Goal: Check status: Check status

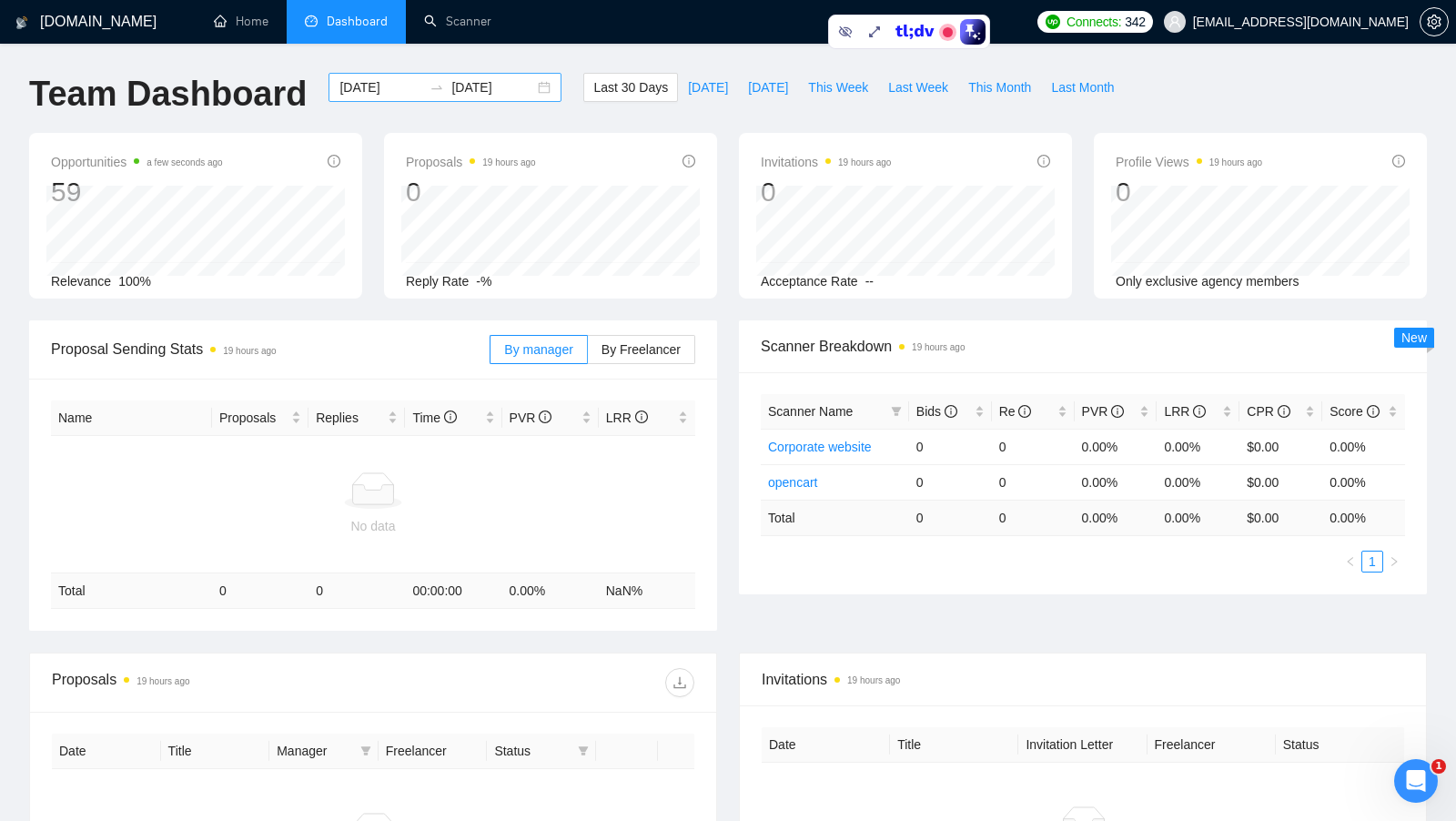
click at [535, 87] on div "[DATE] [DATE]" at bounding box center [445, 86] width 233 height 29
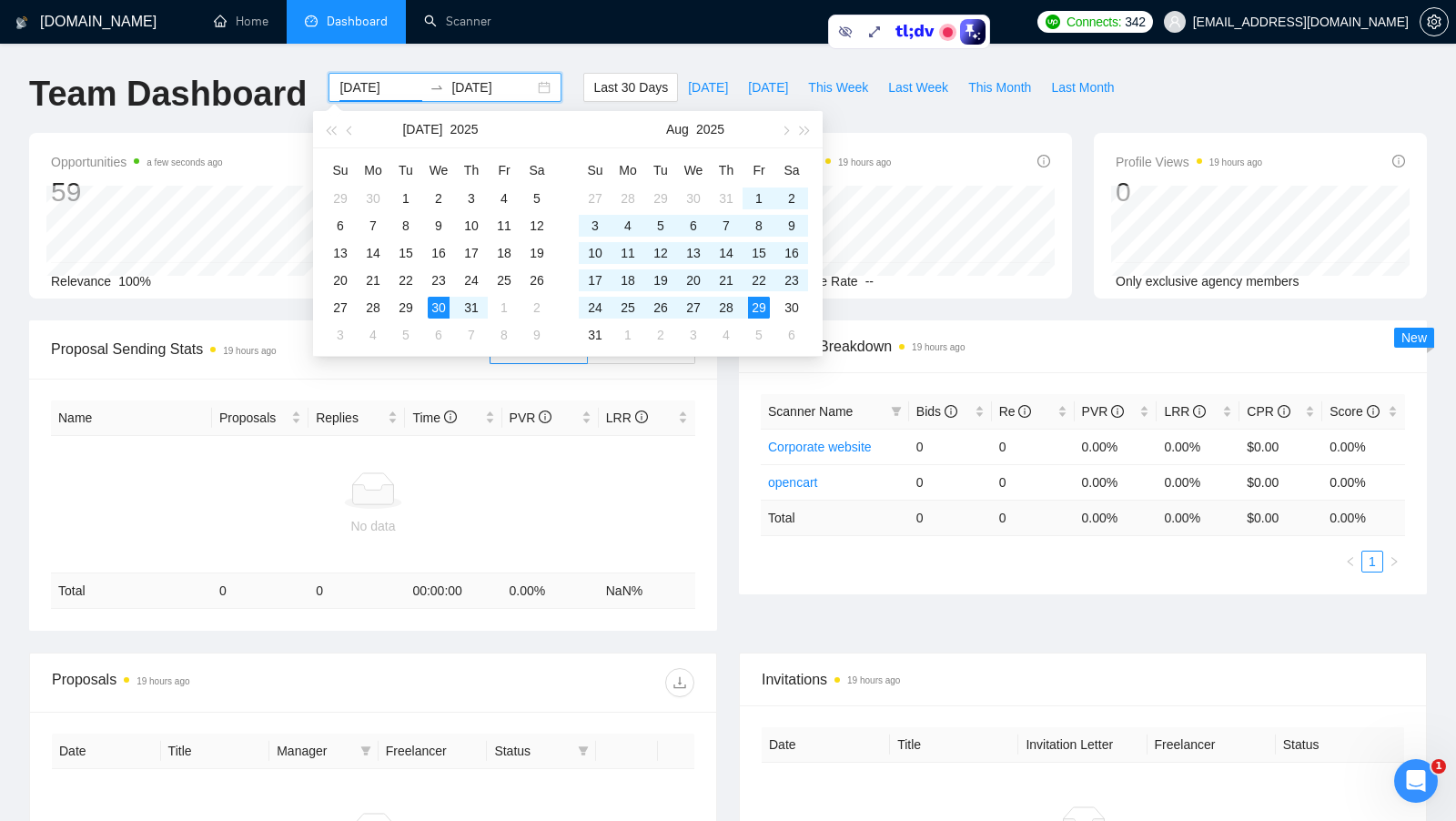
click at [527, 87] on div "[DATE] [DATE]" at bounding box center [445, 86] width 233 height 29
click at [352, 127] on span "button" at bounding box center [351, 129] width 9 height 9
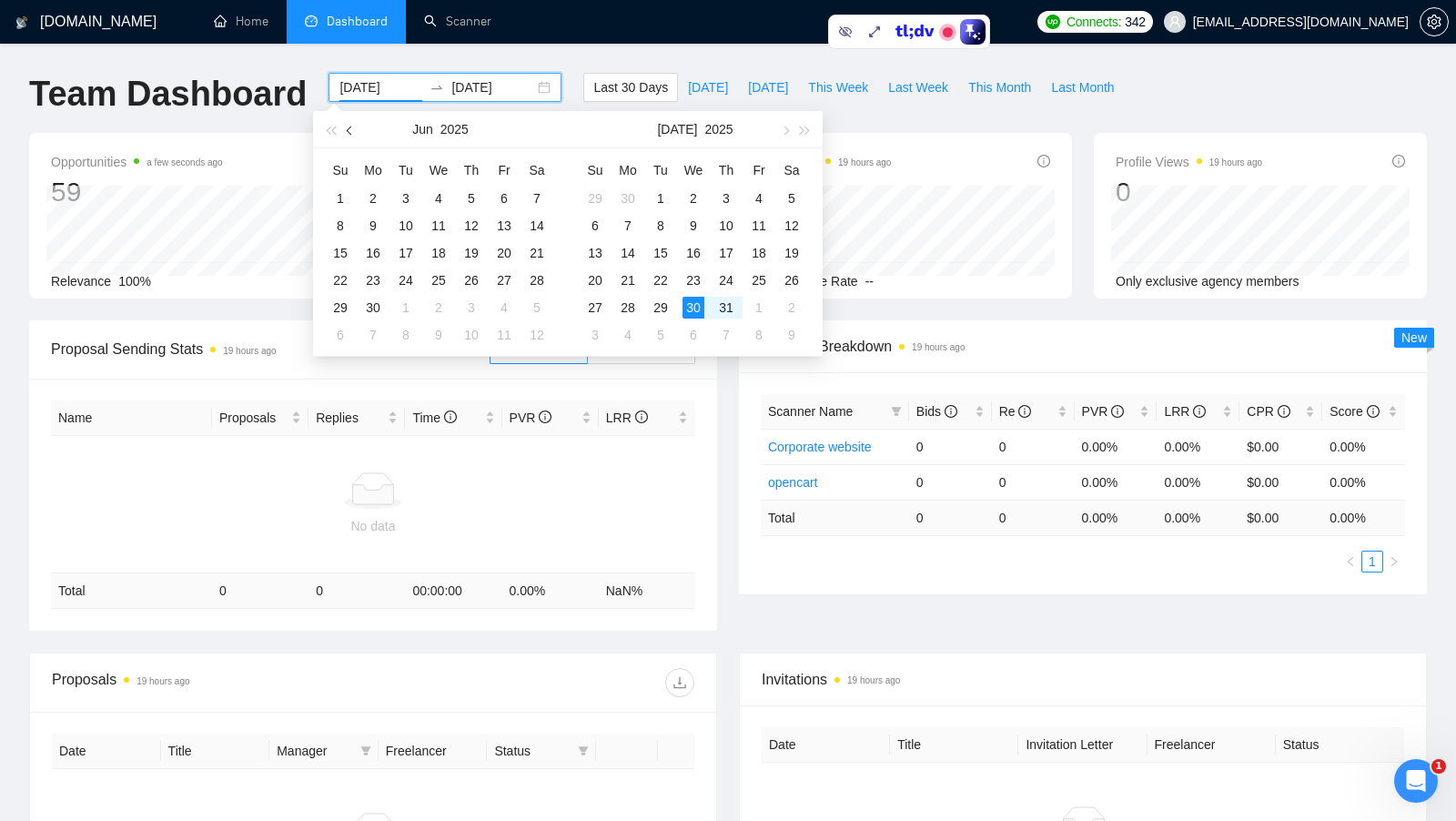
click at [350, 133] on button "button" at bounding box center [351, 129] width 20 height 37
type input "[DATE]"
click at [474, 200] on div "1" at bounding box center [471, 199] width 22 height 22
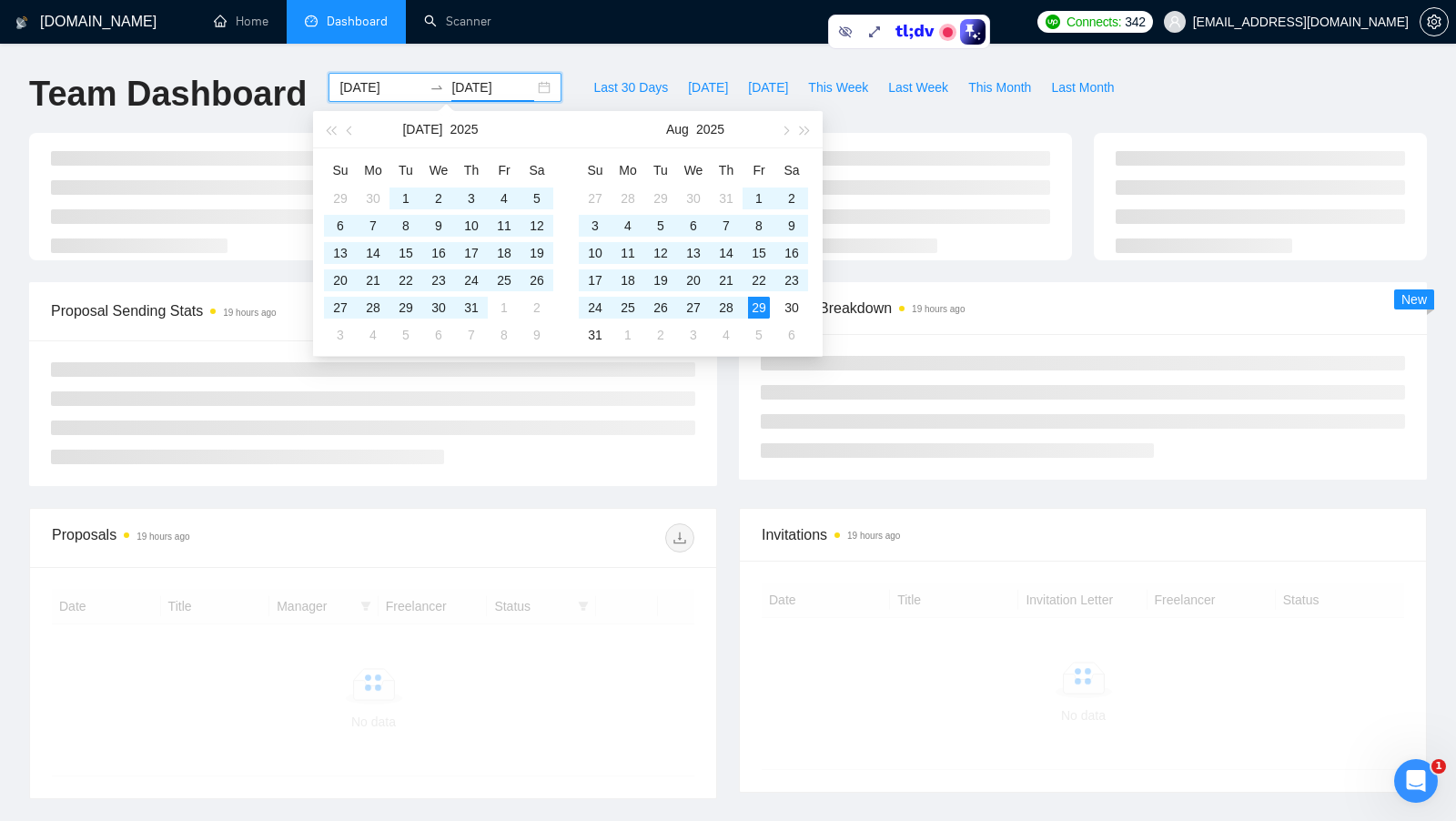
type input "[DATE]"
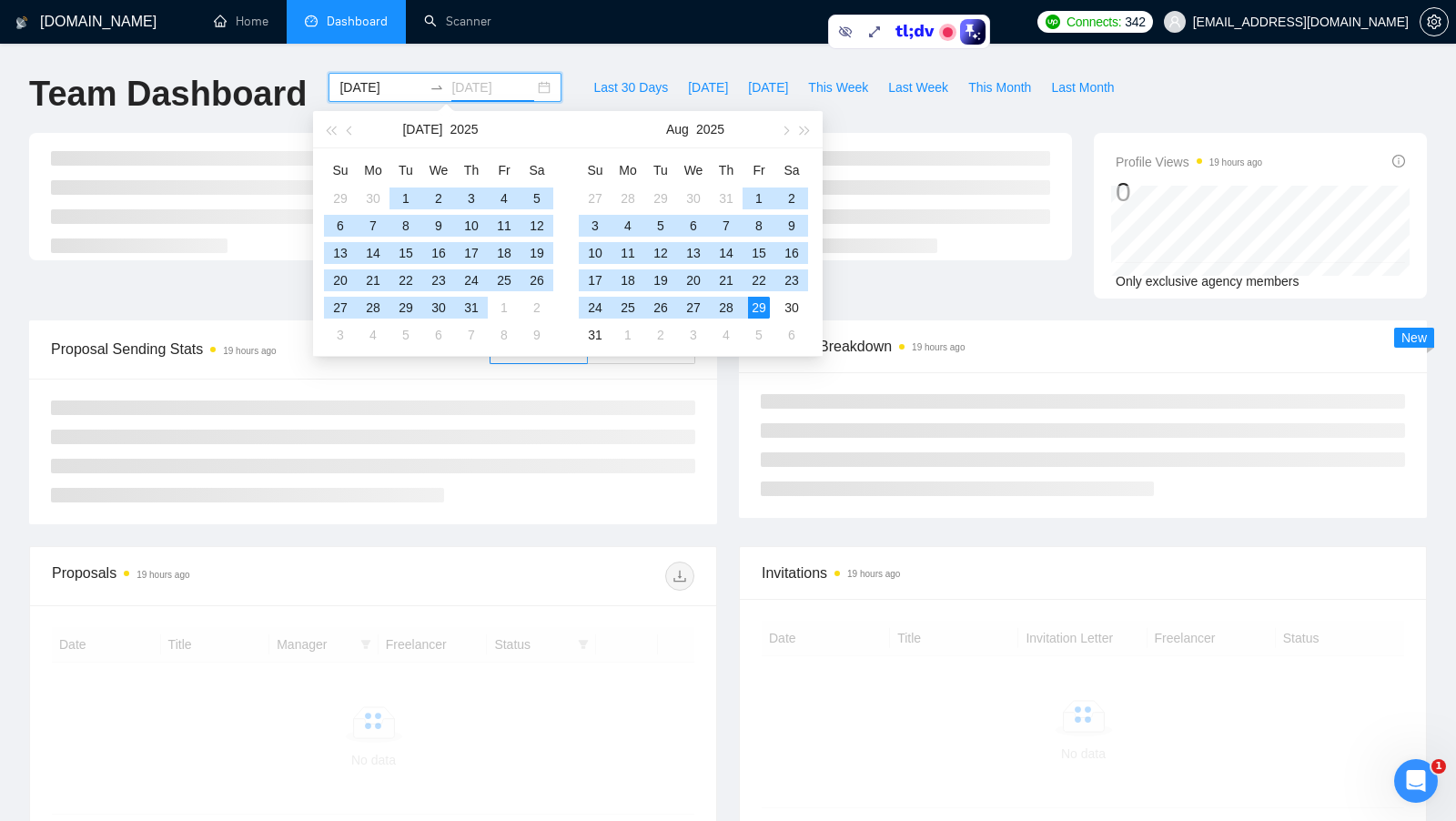
click at [752, 302] on div "29" at bounding box center [759, 308] width 22 height 22
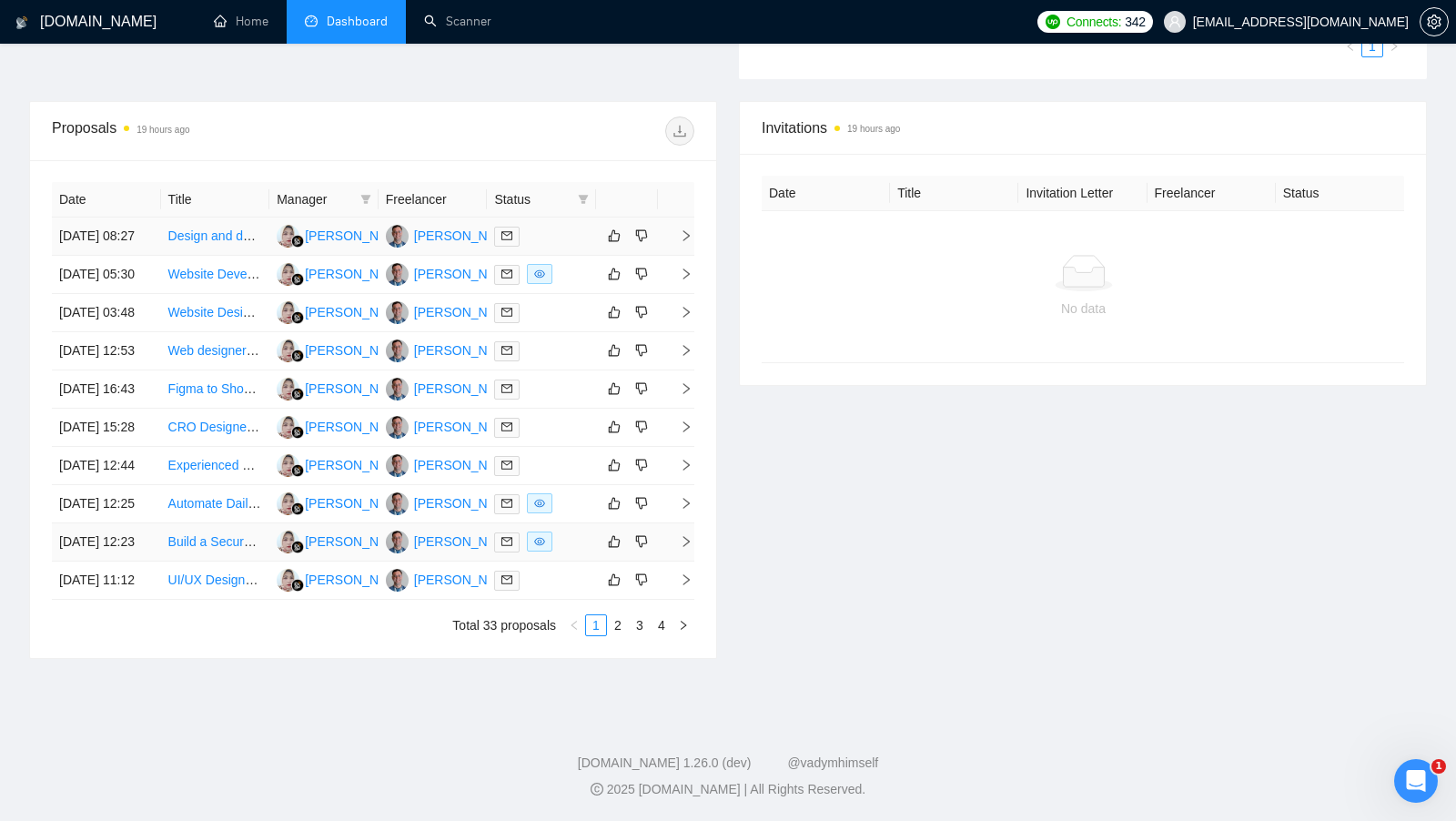
scroll to position [715, 0]
click at [615, 623] on link "2" at bounding box center [618, 625] width 20 height 20
click at [599, 635] on link "1" at bounding box center [596, 625] width 20 height 20
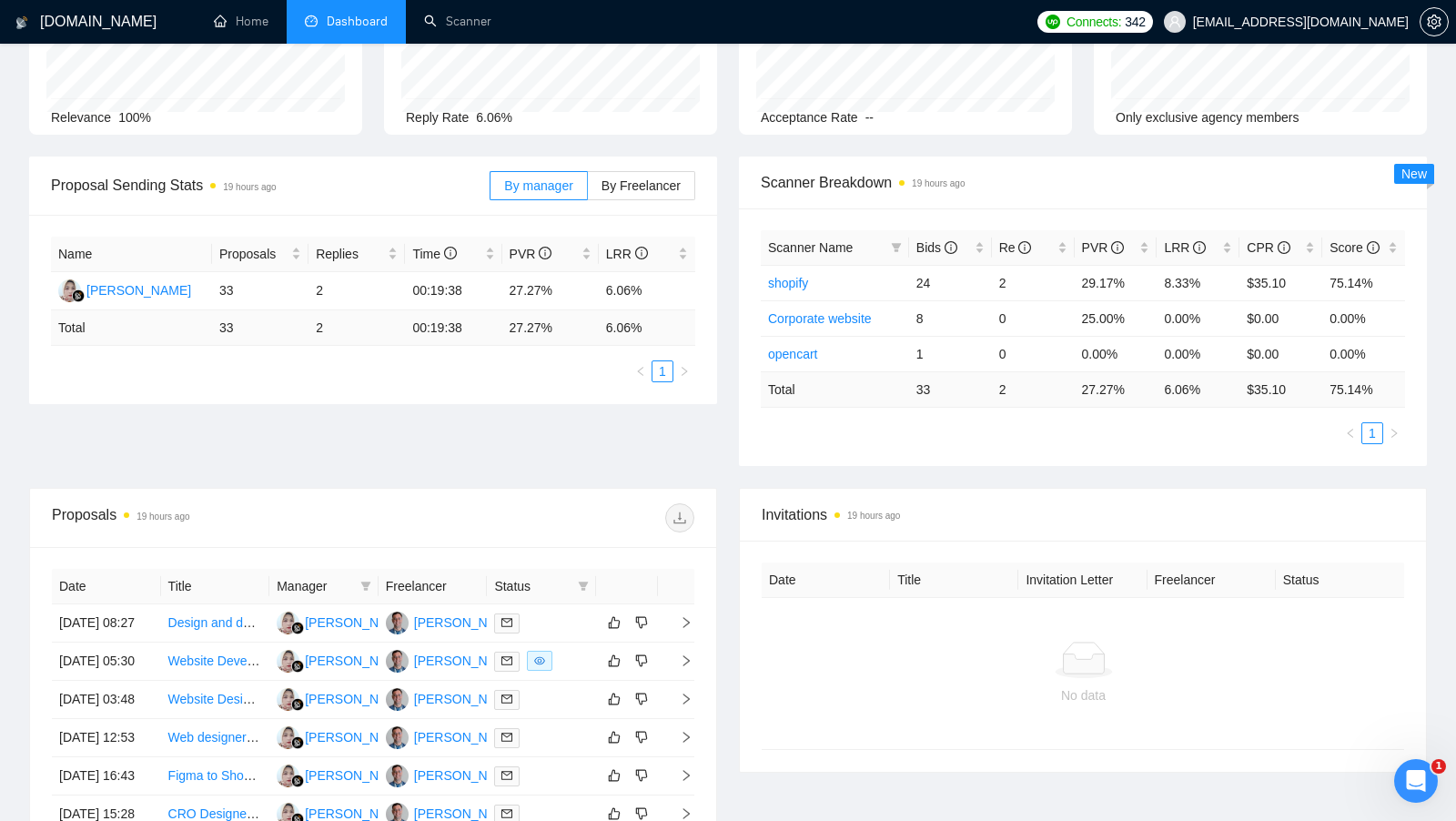
scroll to position [225, 0]
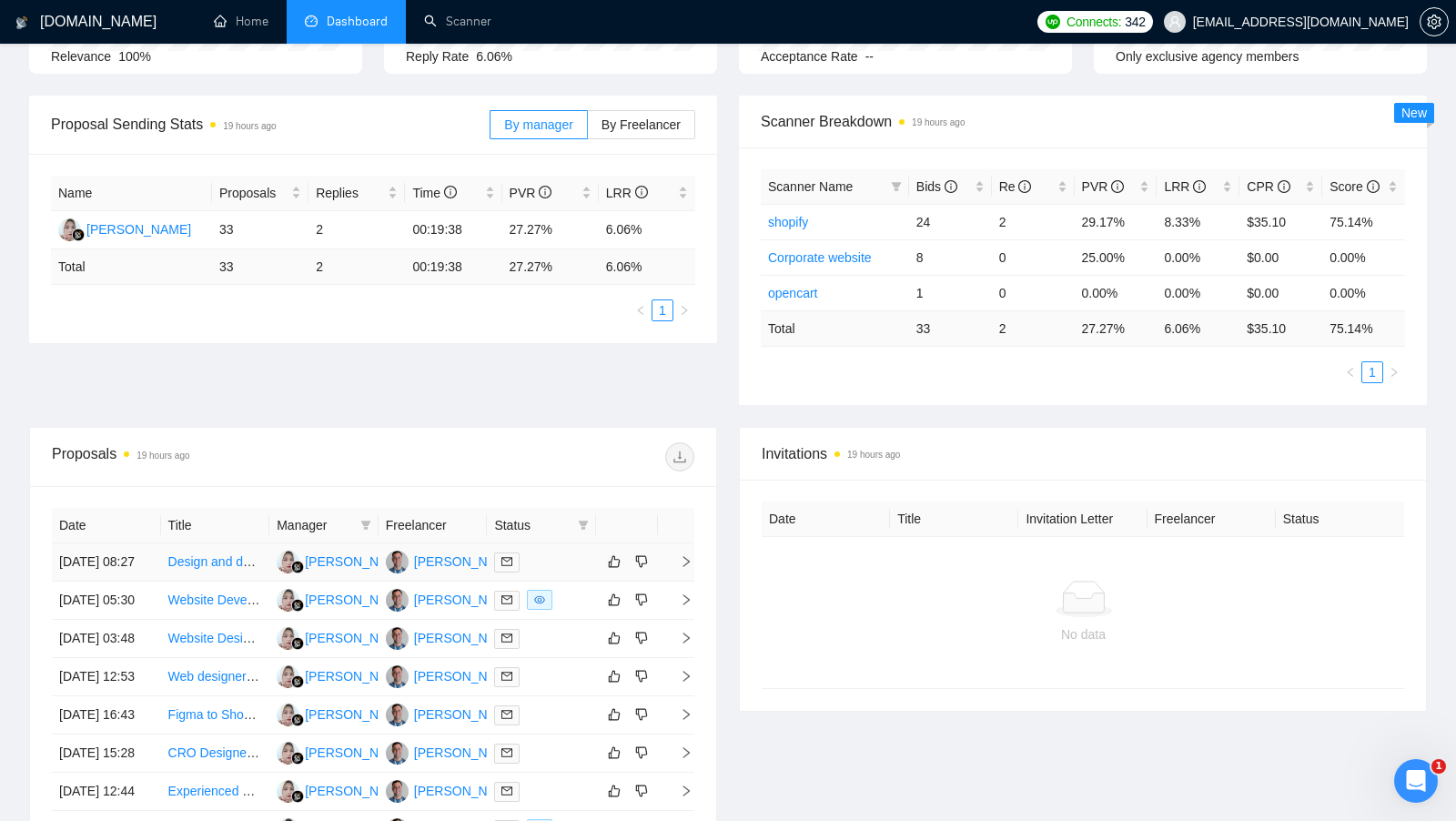
click at [558, 564] on div at bounding box center [541, 562] width 94 height 21
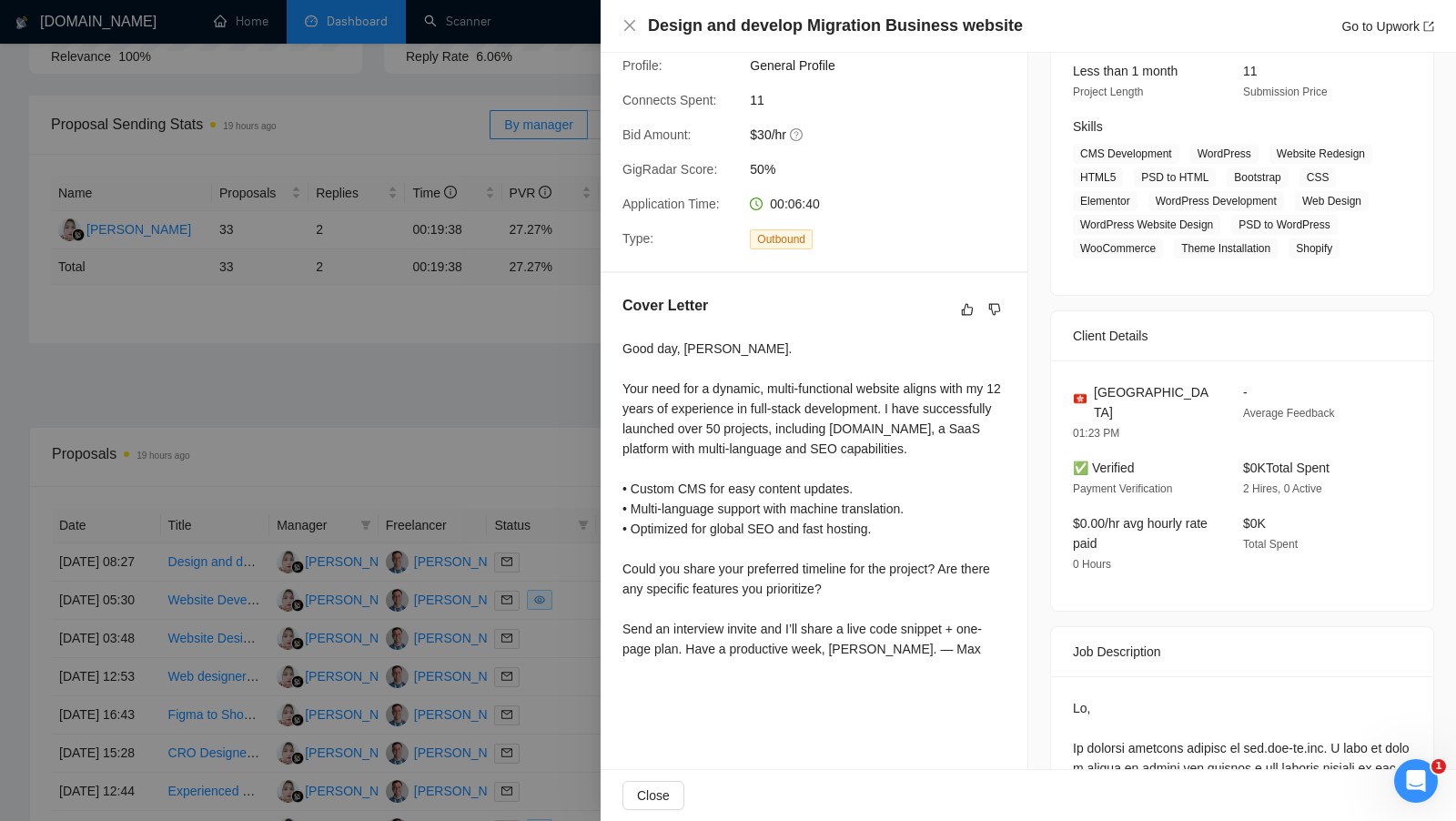
scroll to position [178, 0]
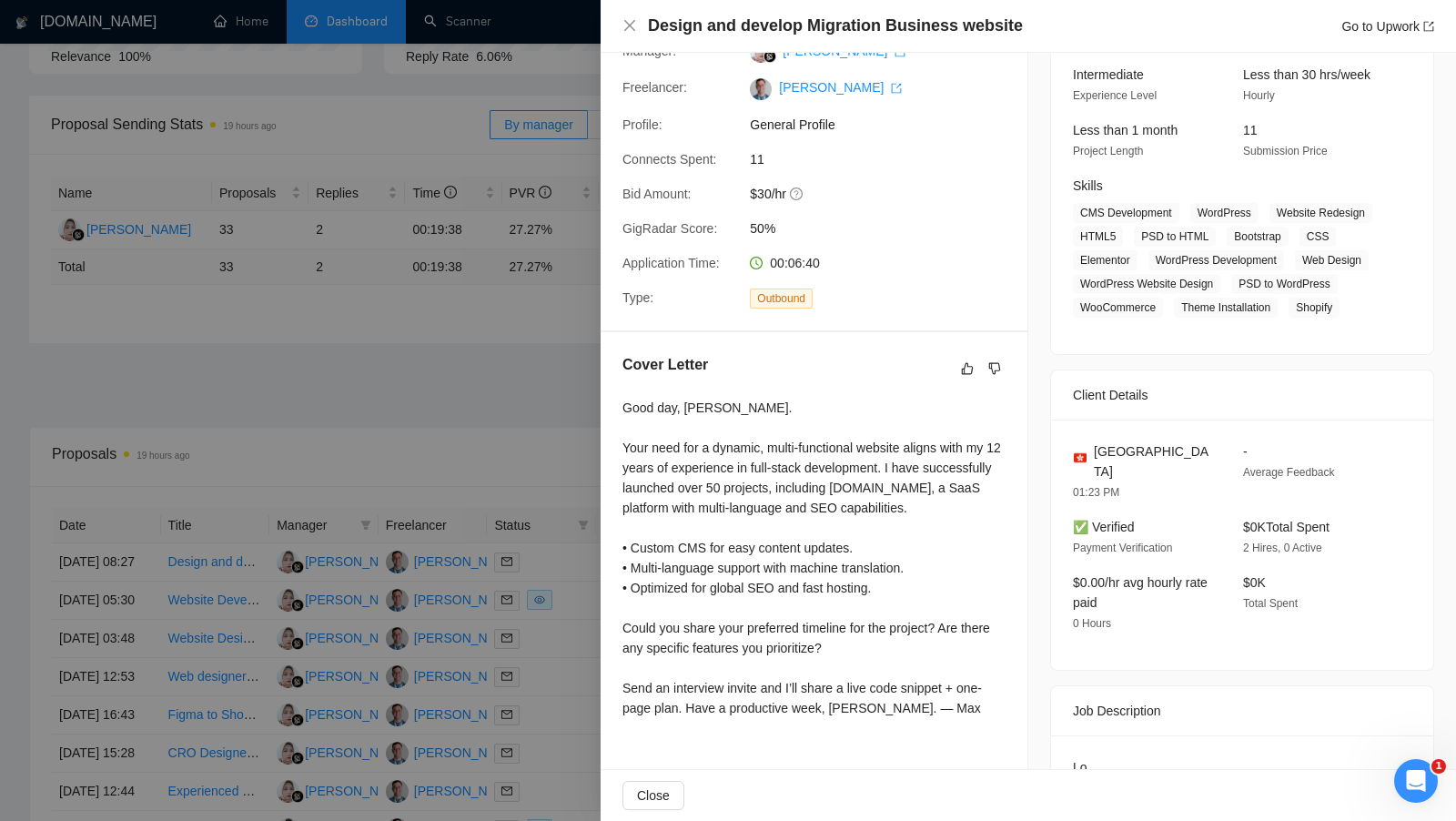
click at [406, 379] on div at bounding box center [728, 410] width 1456 height 821
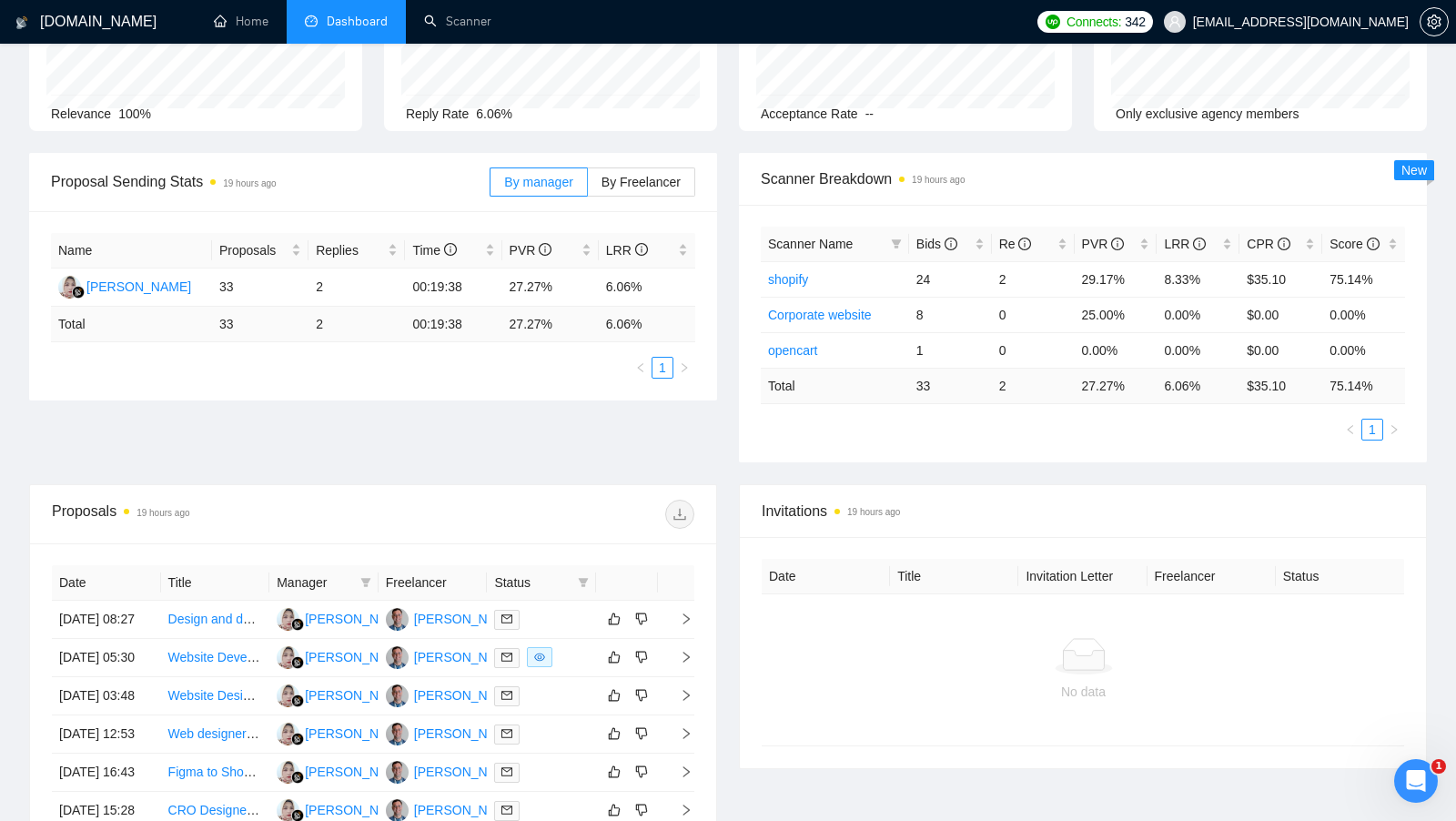
scroll to position [0, 0]
